Goal: Information Seeking & Learning: Learn about a topic

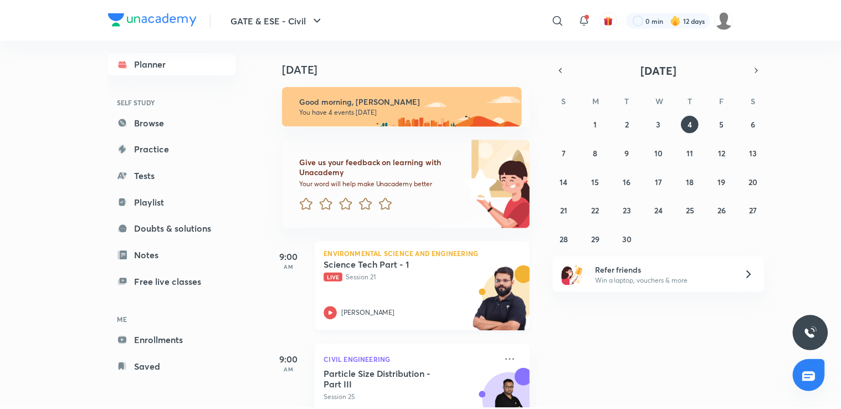
scroll to position [248, 0]
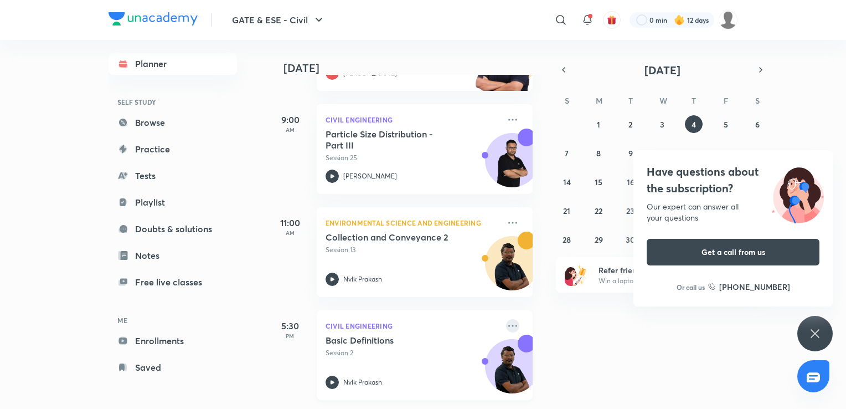
click at [506, 319] on icon at bounding box center [512, 325] width 13 height 13
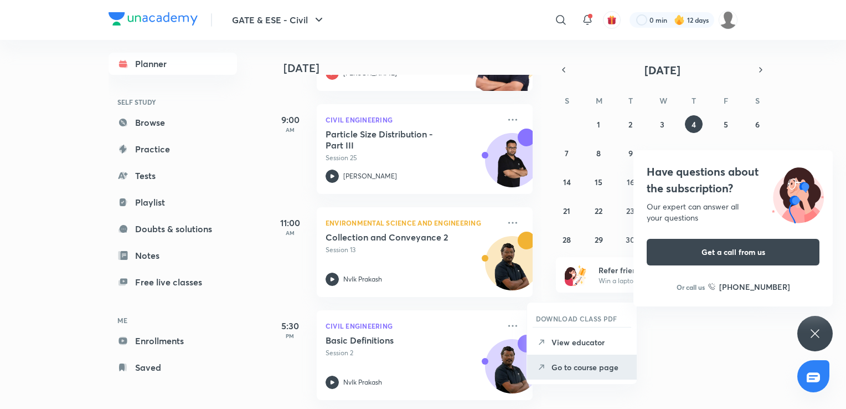
click at [558, 369] on p "Go to course page" at bounding box center [590, 367] width 76 height 12
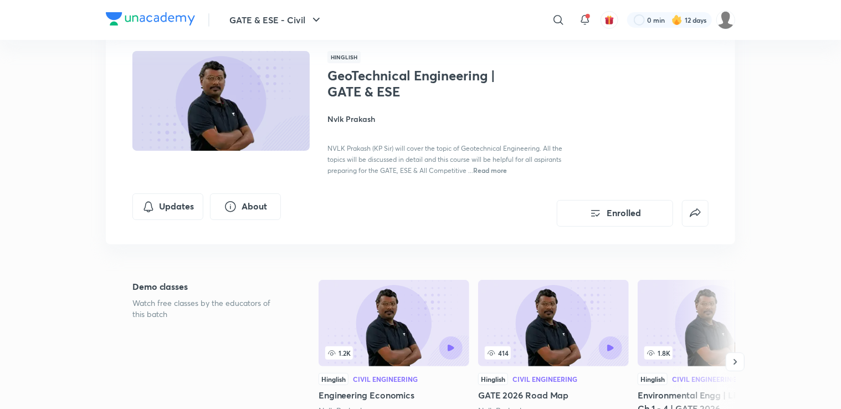
scroll to position [39, 0]
